Goal: Navigation & Orientation: Find specific page/section

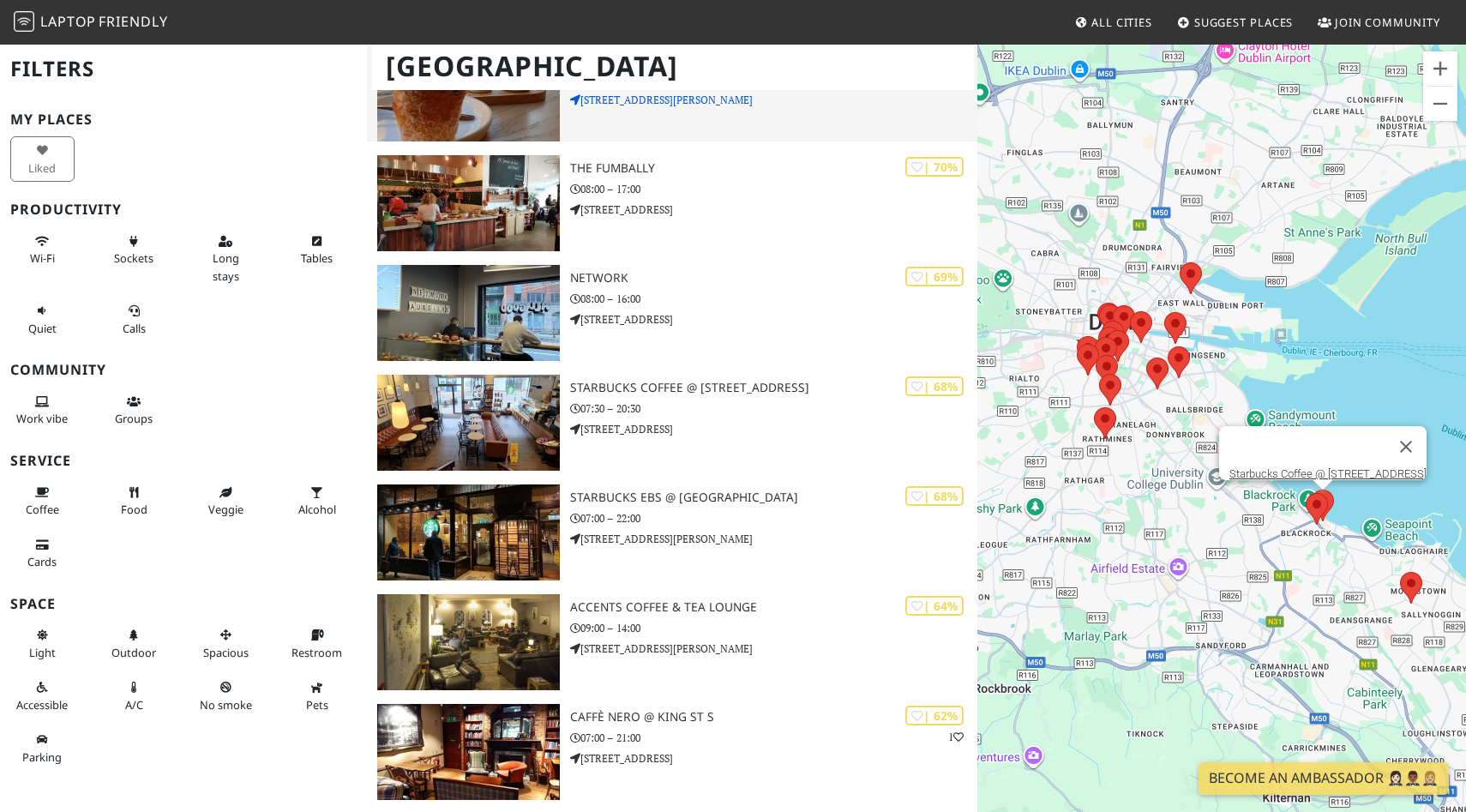
scroll to position [625, 0]
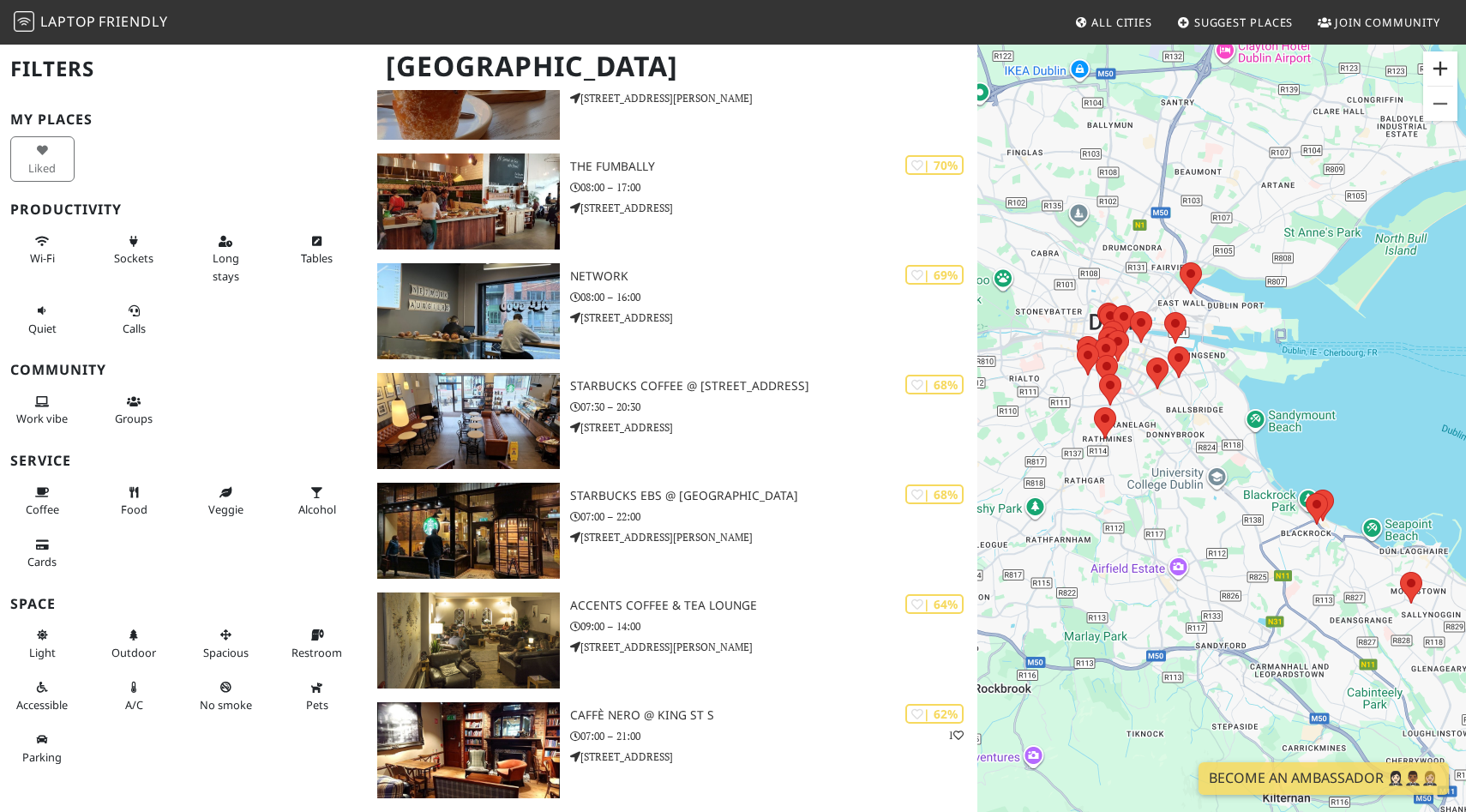
click at [1439, 66] on button "Zoom in" at bounding box center [1440, 68] width 34 height 34
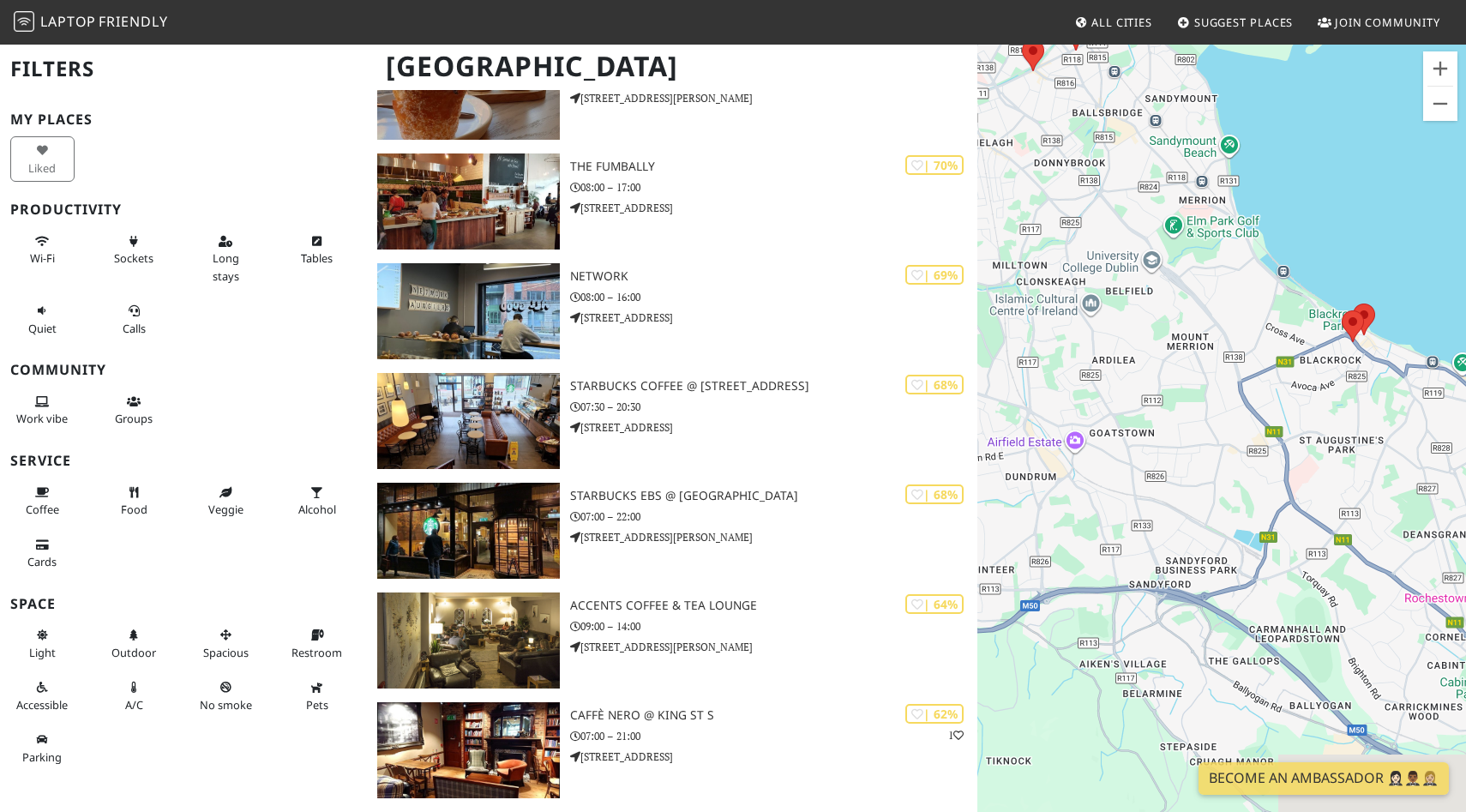
drag, startPoint x: 1315, startPoint y: 472, endPoint x: 1255, endPoint y: 214, distance: 264.9
click at [1255, 214] on div "To navigate, press the arrow keys." at bounding box center [1221, 448] width 489 height 812
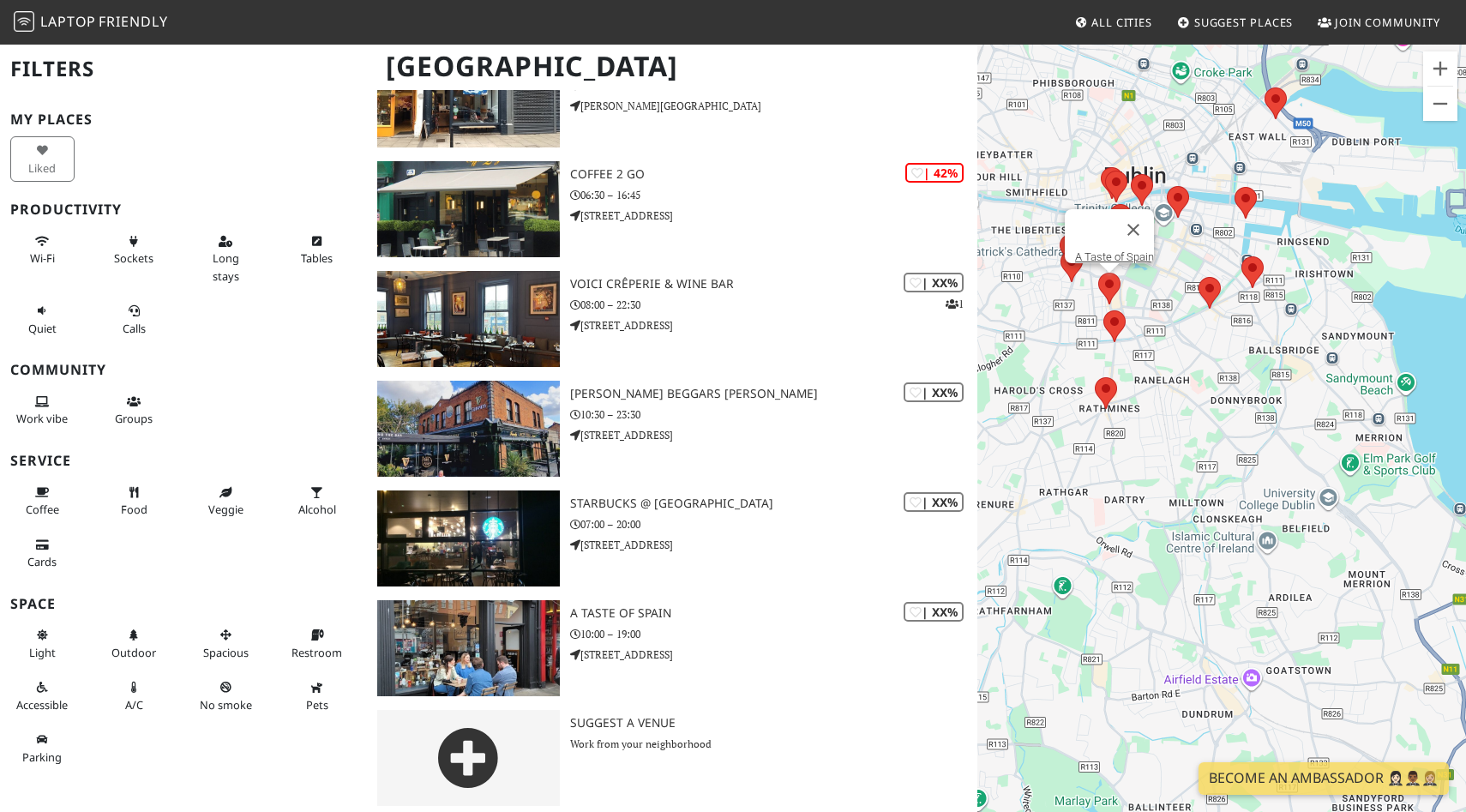
scroll to position [1723, 0]
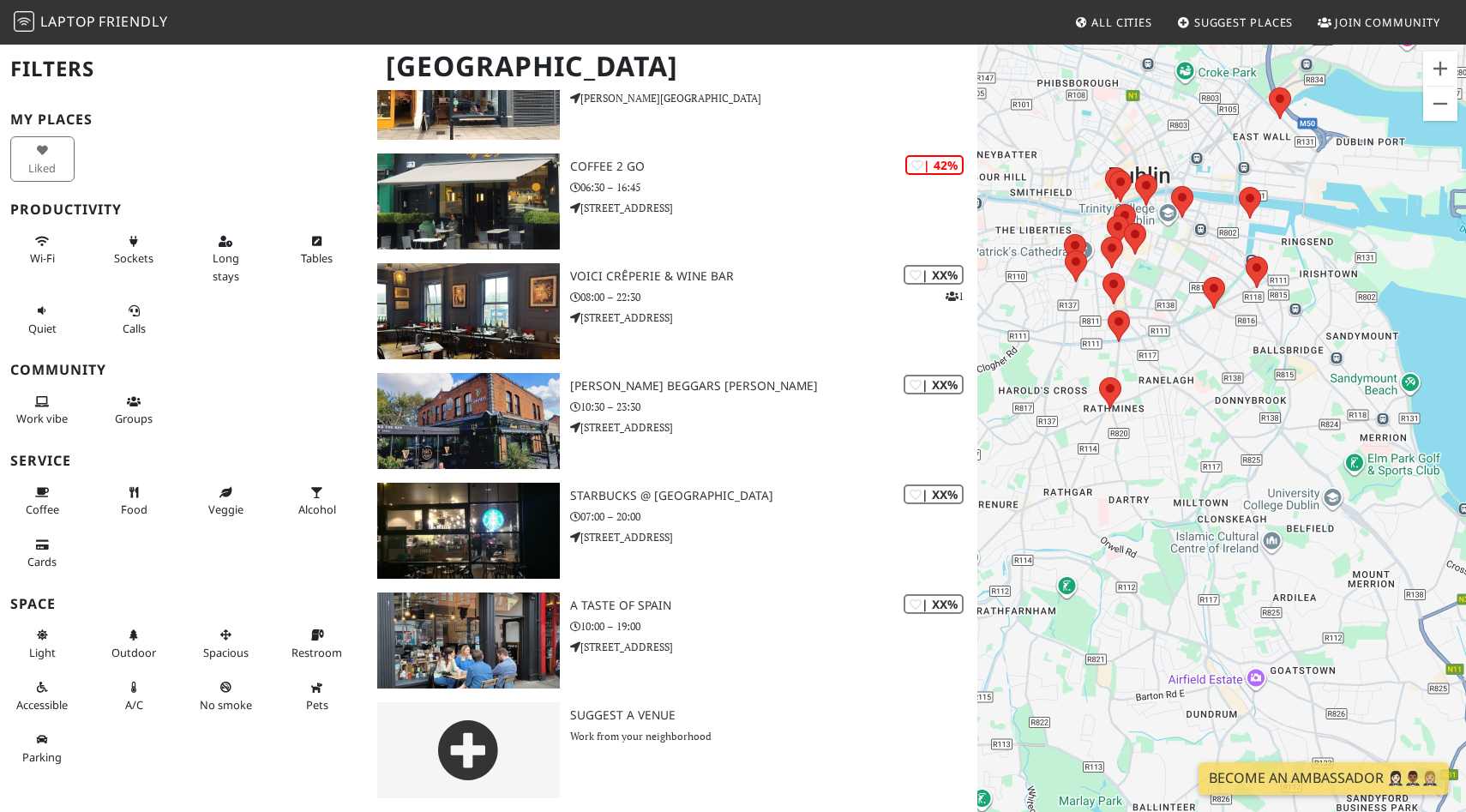
drag, startPoint x: 1158, startPoint y: 364, endPoint x: 1220, endPoint y: 409, distance: 76.6
click at [1221, 409] on div "To navigate, press the arrow keys." at bounding box center [1221, 448] width 489 height 812
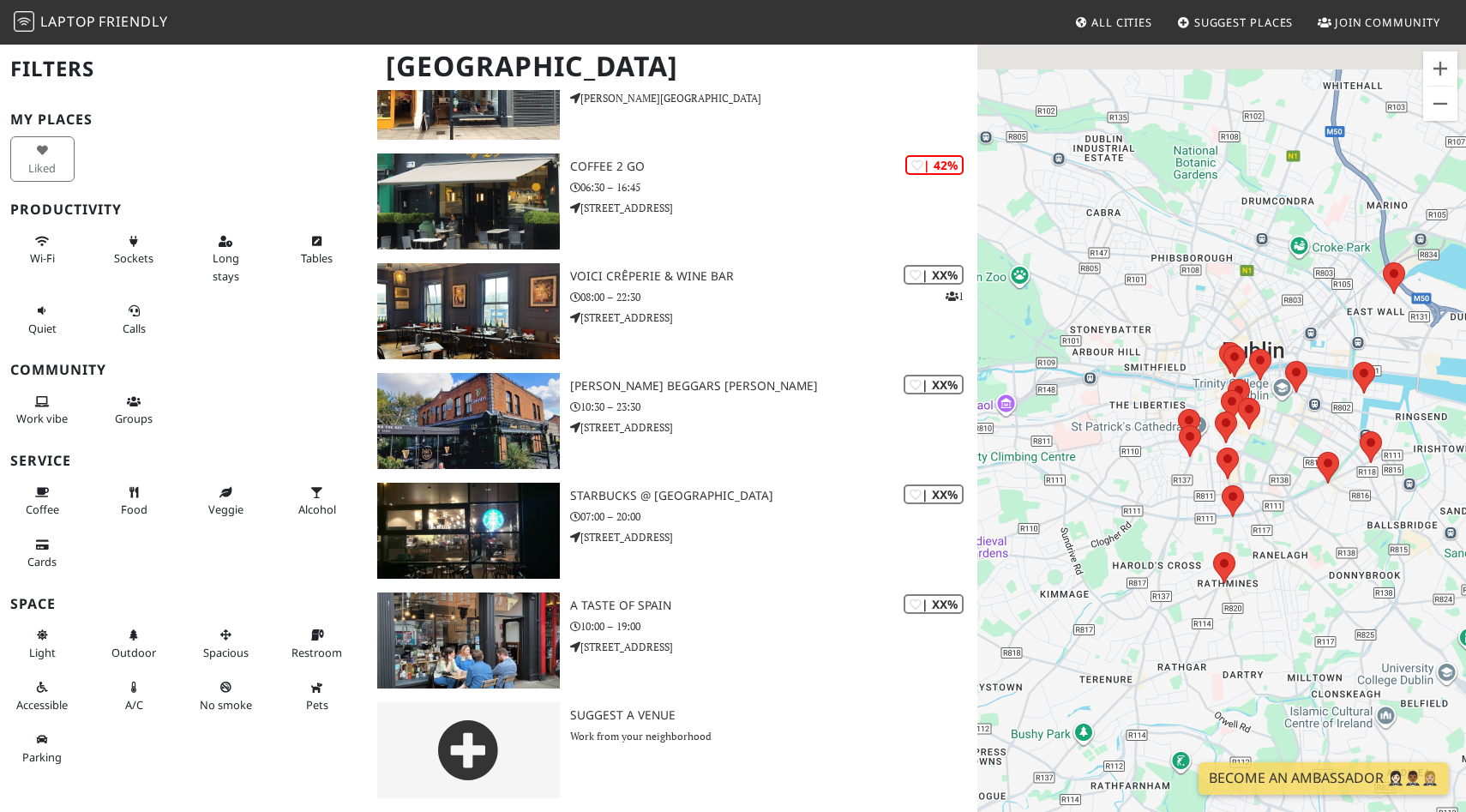
drag, startPoint x: 1338, startPoint y: 575, endPoint x: 1387, endPoint y: 690, distance: 125.0
click at [1387, 690] on div "To navigate, press the arrow keys." at bounding box center [1221, 448] width 489 height 812
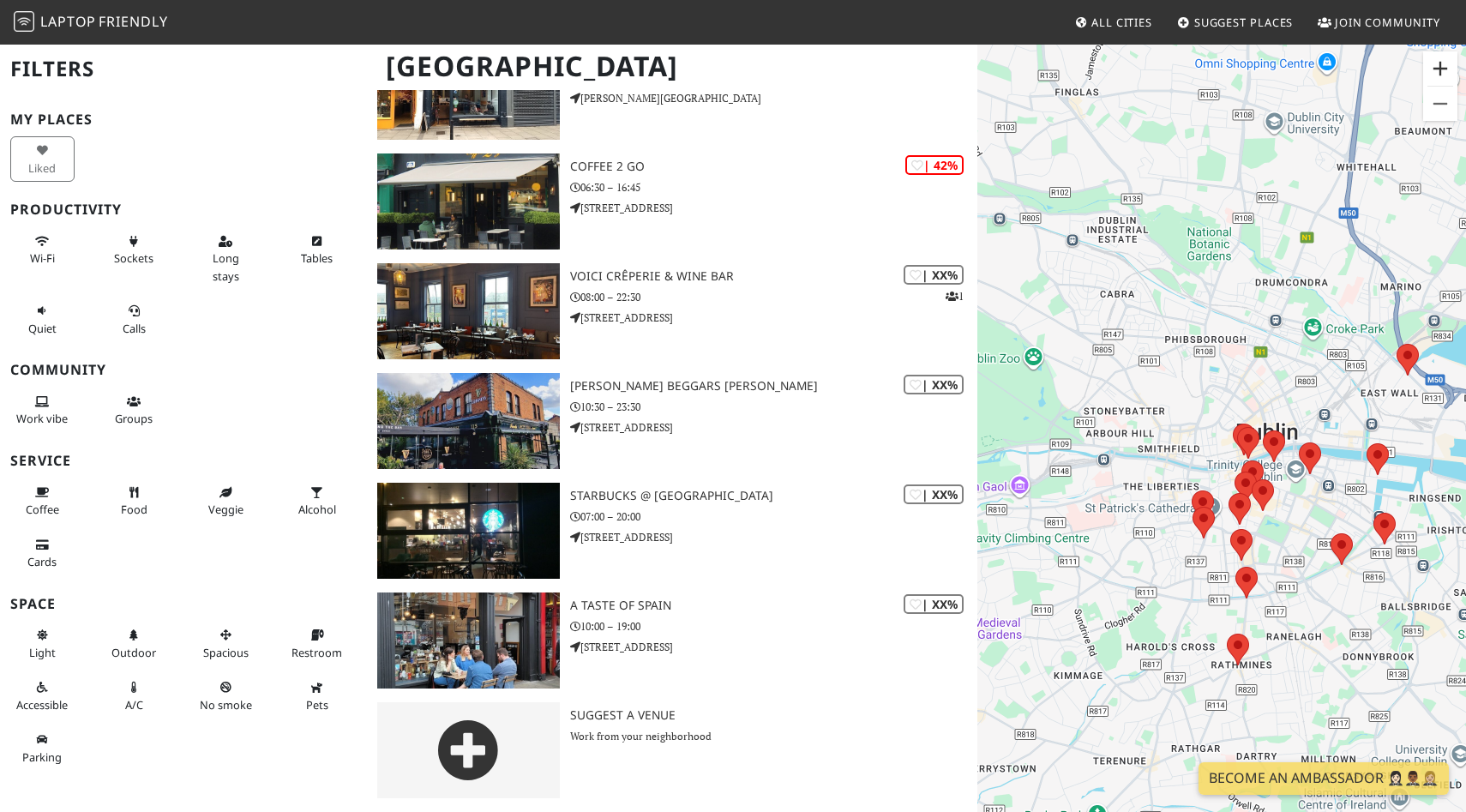
click at [1438, 77] on button "Zoom in" at bounding box center [1440, 68] width 34 height 34
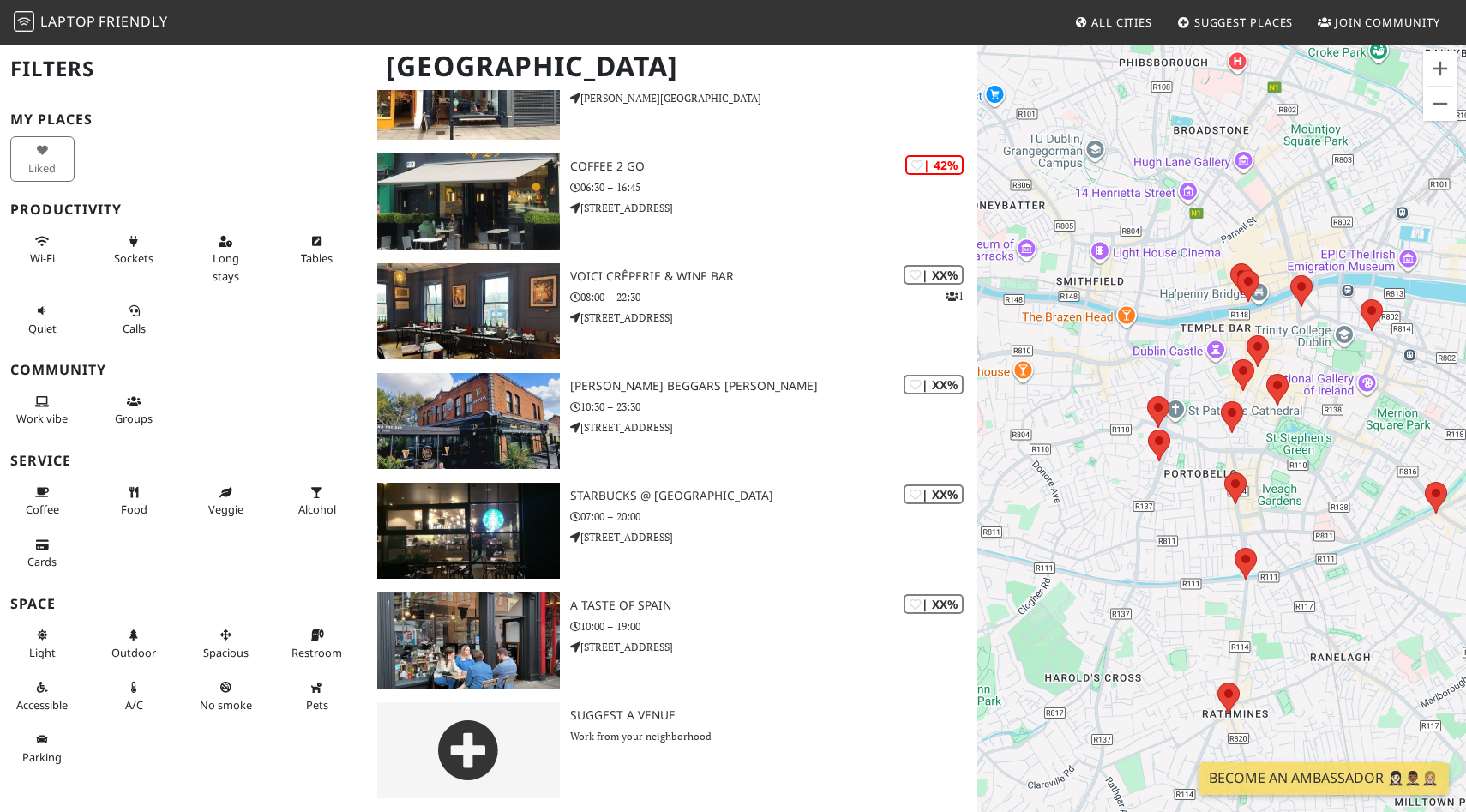
drag, startPoint x: 1352, startPoint y: 588, endPoint x: 1326, endPoint y: 418, distance: 172.0
click at [1326, 418] on div "To navigate, press the arrow keys." at bounding box center [1221, 448] width 489 height 812
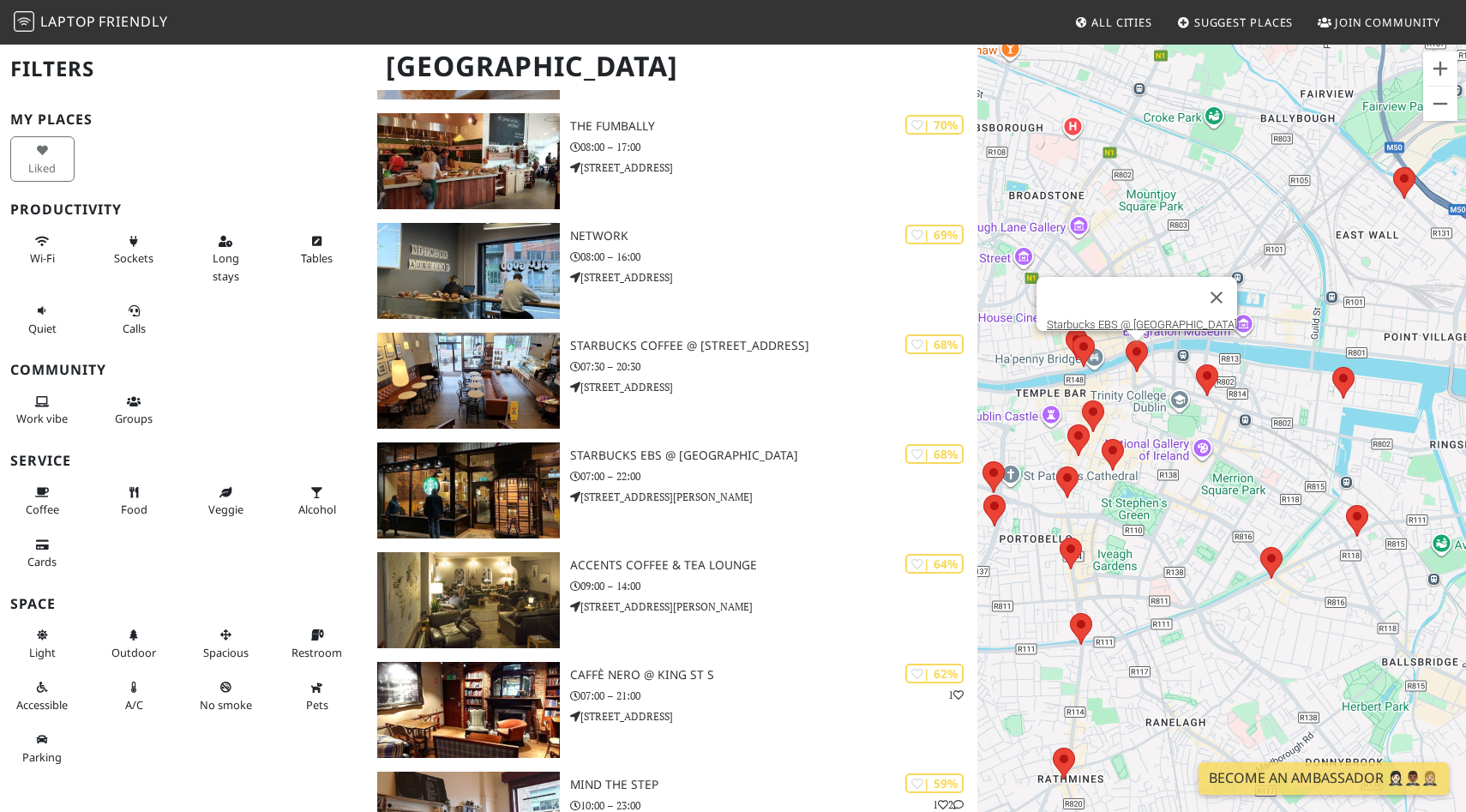
scroll to position [664, 0]
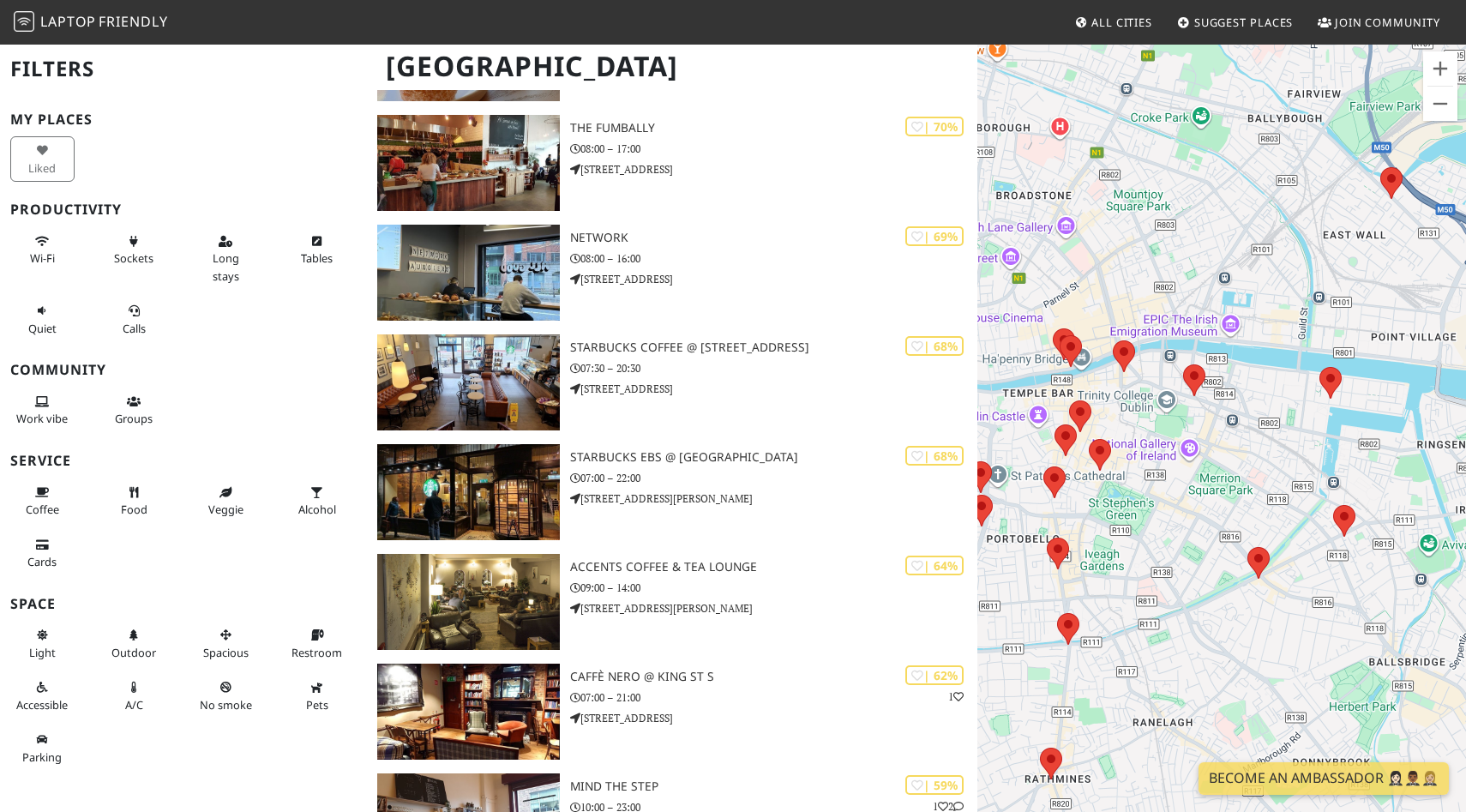
drag, startPoint x: 1340, startPoint y: 421, endPoint x: 1011, endPoint y: 413, distance: 329.1
click at [1013, 413] on div "To navigate, press the arrow keys." at bounding box center [1221, 448] width 489 height 812
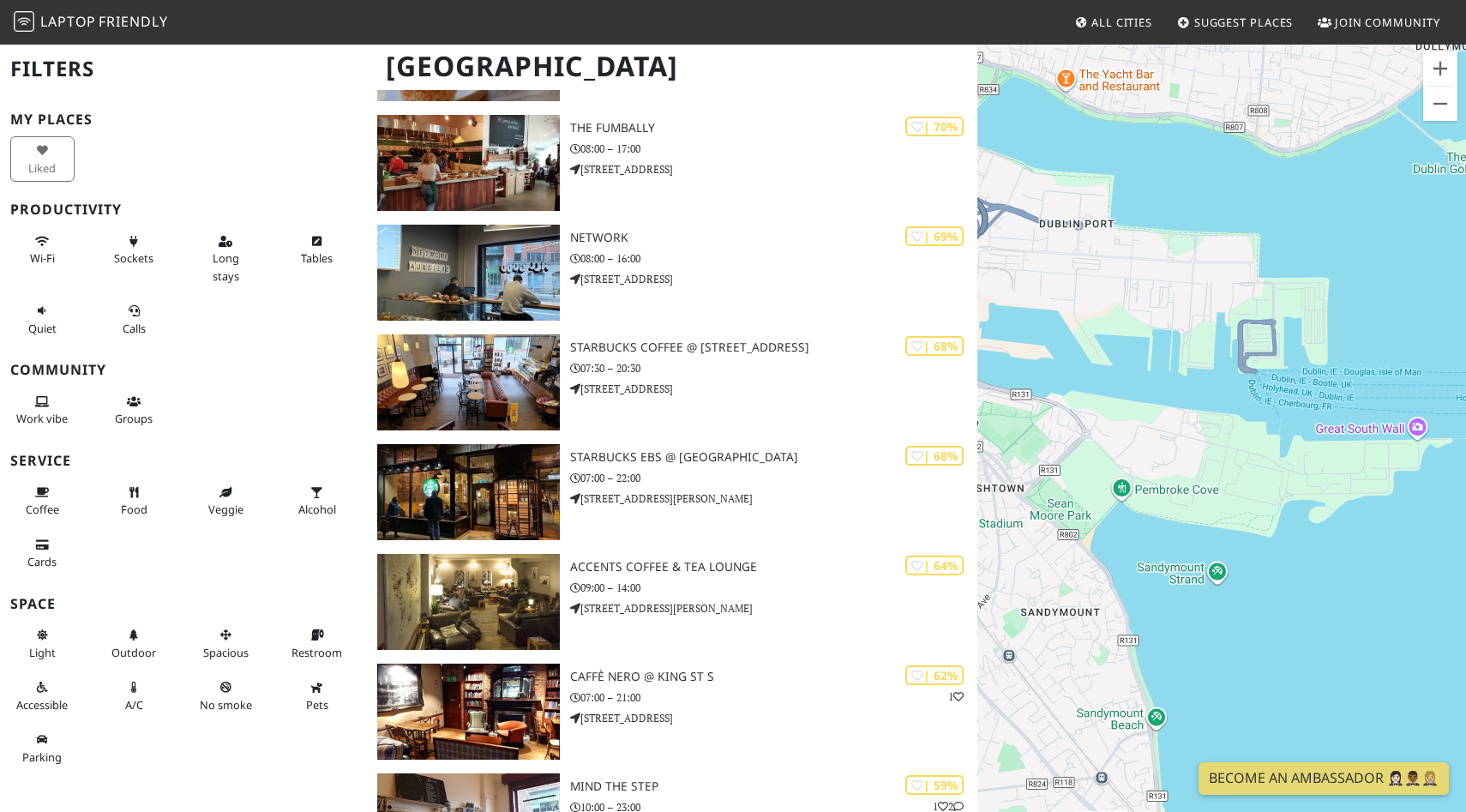
drag, startPoint x: 1089, startPoint y: 563, endPoint x: 1096, endPoint y: 317, distance: 246.1
click at [1090, 326] on div "To navigate, press the arrow keys." at bounding box center [1221, 448] width 489 height 812
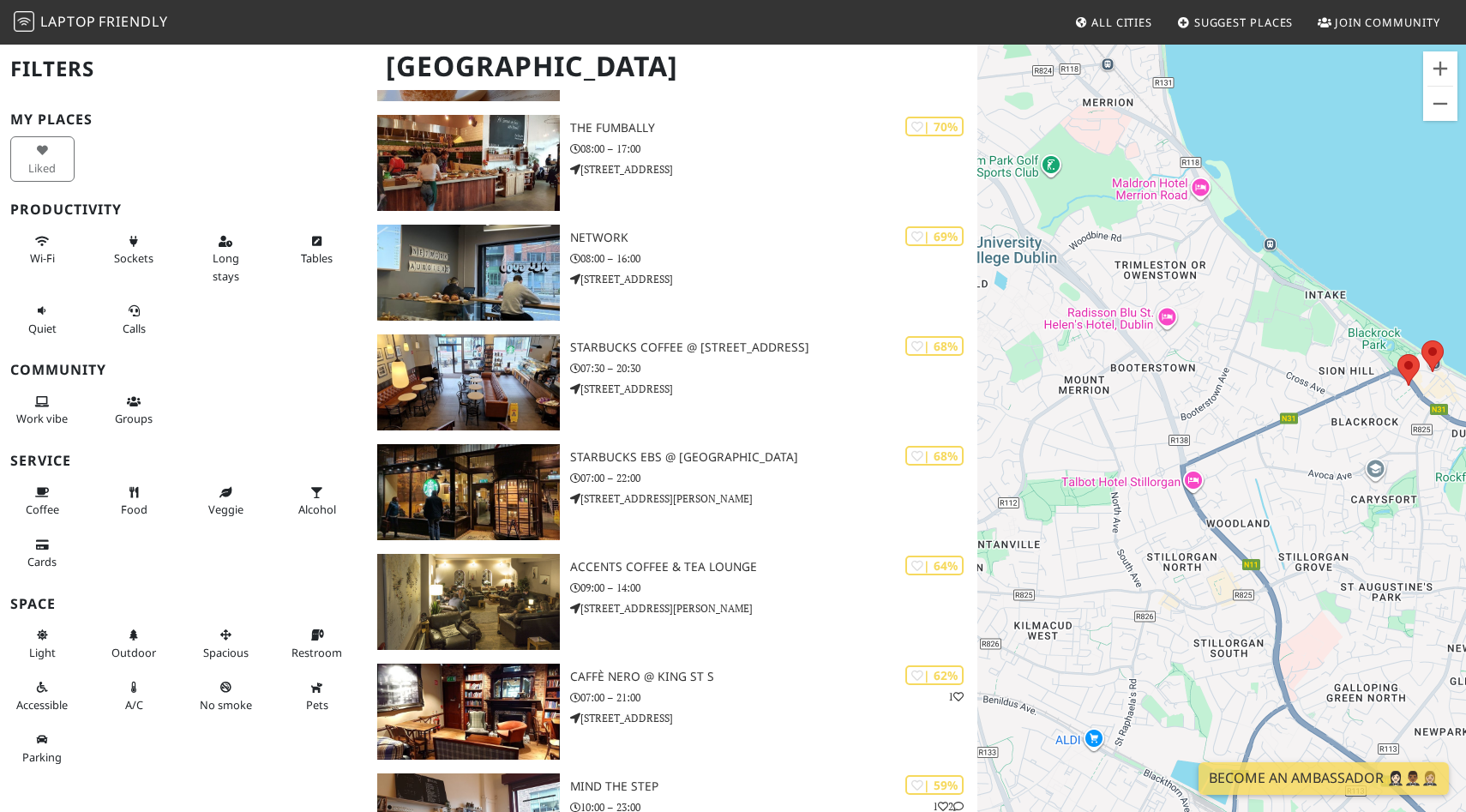
drag, startPoint x: 1343, startPoint y: 379, endPoint x: 1196, endPoint y: 338, distance: 152.6
click at [1196, 338] on div "To navigate, press the arrow keys." at bounding box center [1221, 448] width 489 height 812
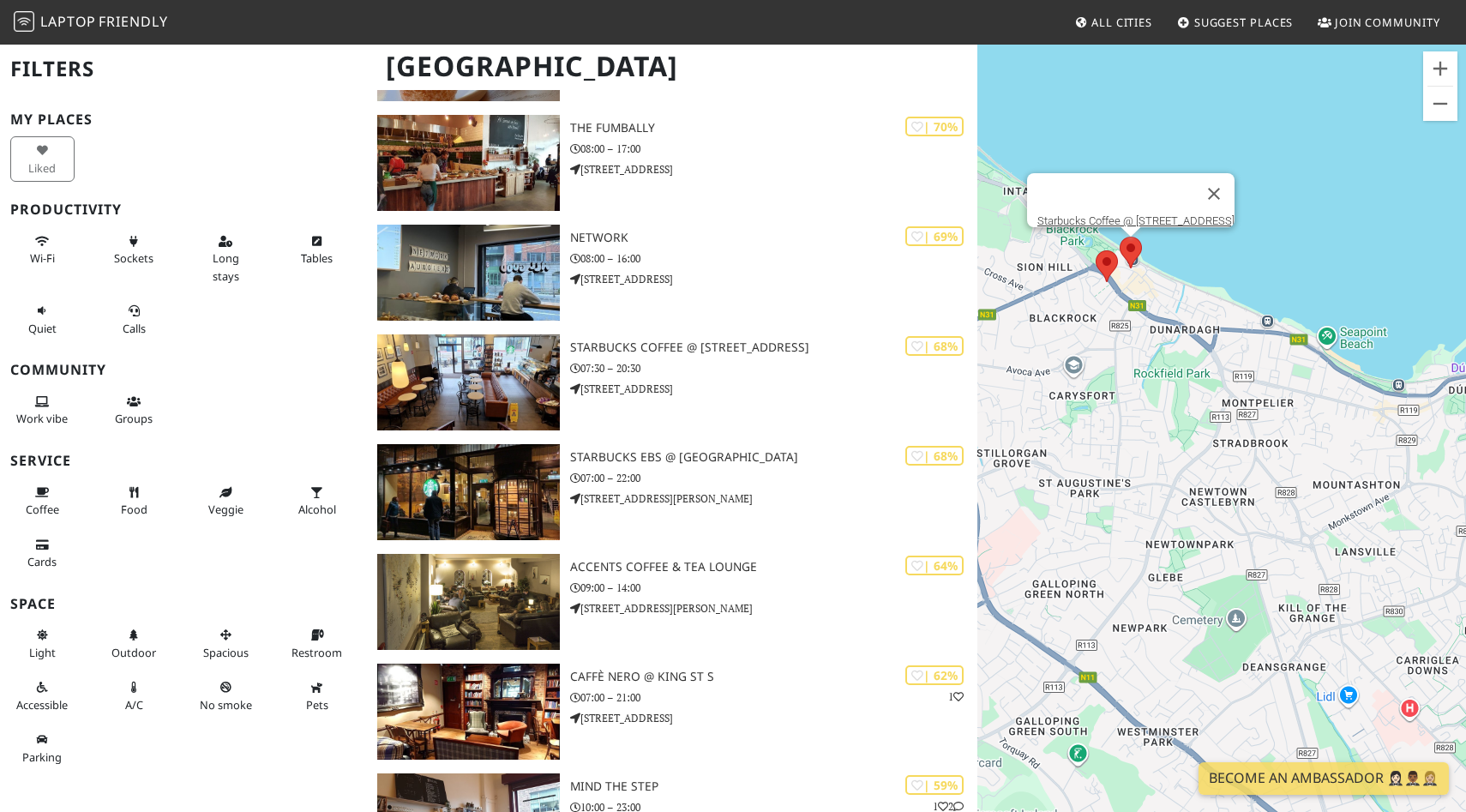
click at [1120, 237] on area at bounding box center [1120, 237] width 0 height 0
click at [1125, 215] on link "Starbucks Coffee @ [STREET_ADDRESS]" at bounding box center [1135, 221] width 197 height 13
